Goal: Transaction & Acquisition: Obtain resource

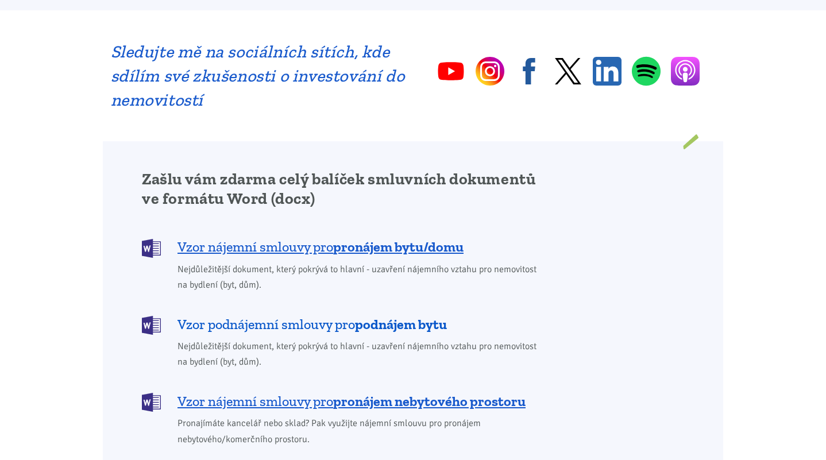
scroll to position [862, 0]
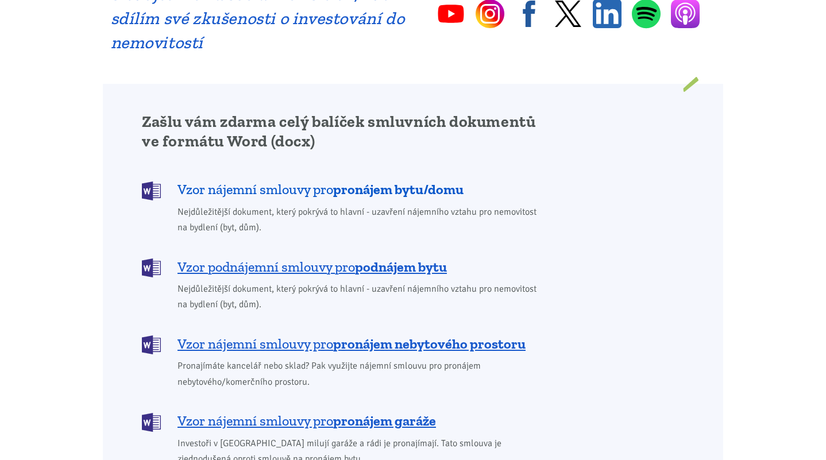
click at [286, 180] on span "Vzor nájemní smlouvy pro pronájem bytu/domu" at bounding box center [321, 189] width 286 height 18
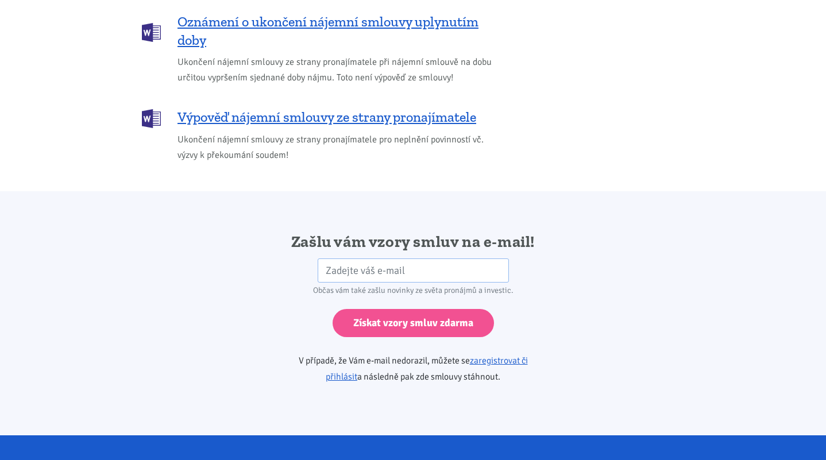
scroll to position [1747, 0]
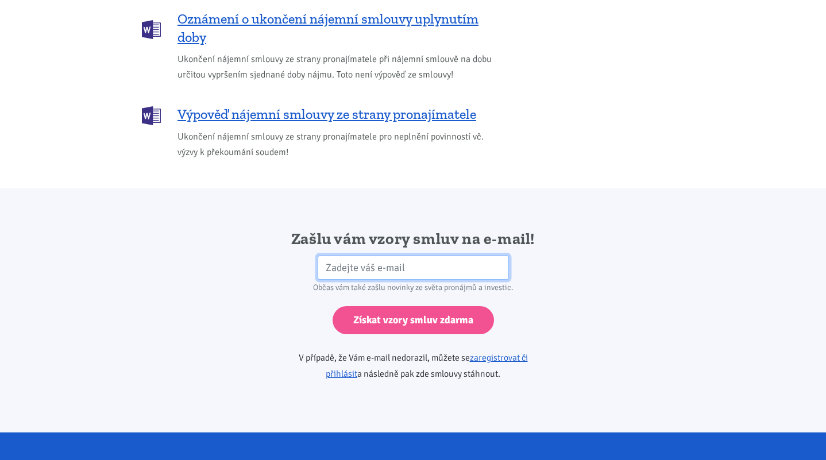
click at [420, 256] on input "email" at bounding box center [413, 268] width 191 height 25
type input "nitella@seznam.cz"
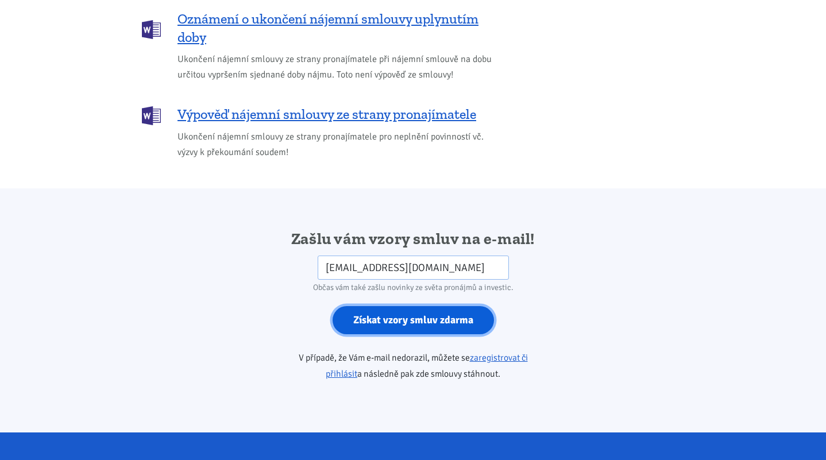
click at [399, 306] on input "Získat vzory smluv zdarma" at bounding box center [413, 320] width 161 height 28
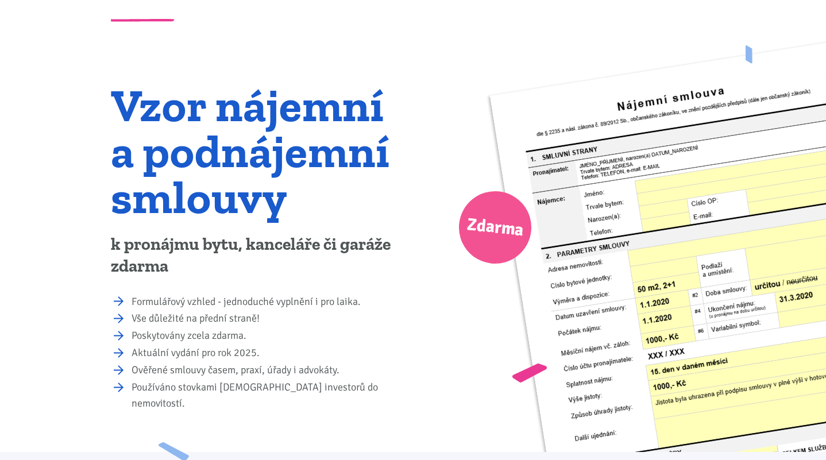
scroll to position [0, 0]
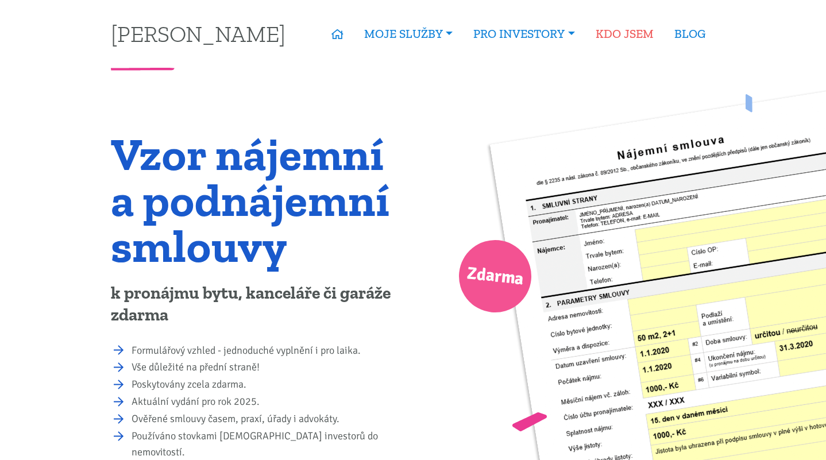
click at [608, 32] on link "KDO JSEM" at bounding box center [624, 34] width 79 height 26
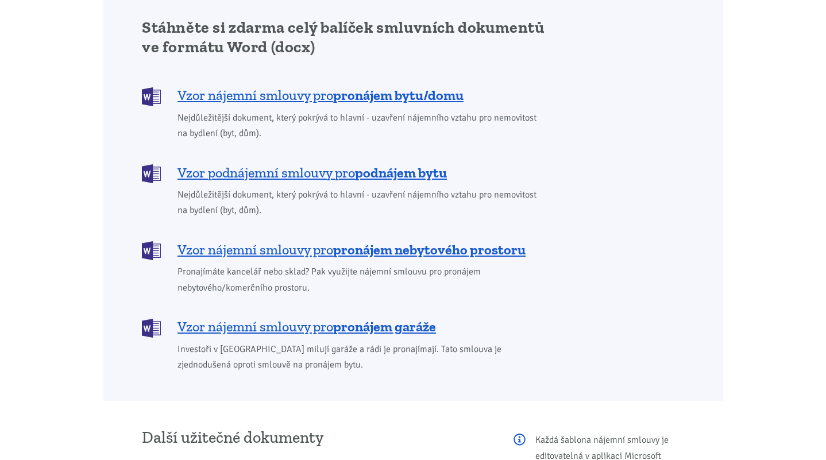
scroll to position [977, 0]
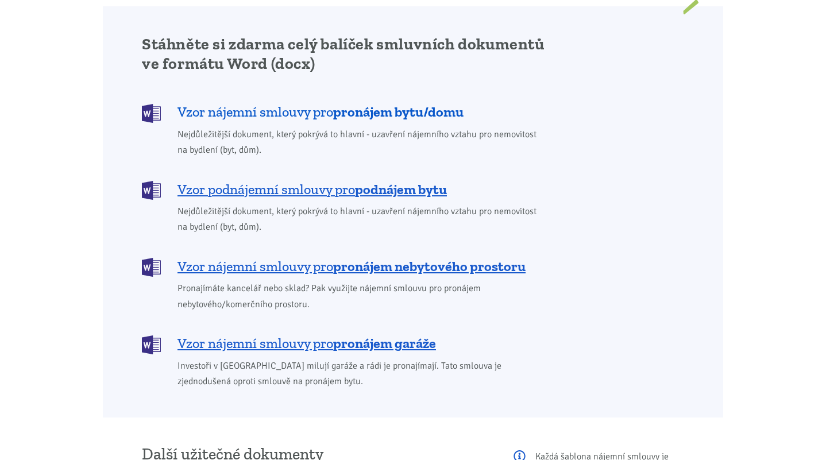
click at [380, 103] on b "pronájem bytu/domu" at bounding box center [398, 111] width 130 height 17
